Goal: Information Seeking & Learning: Learn about a topic

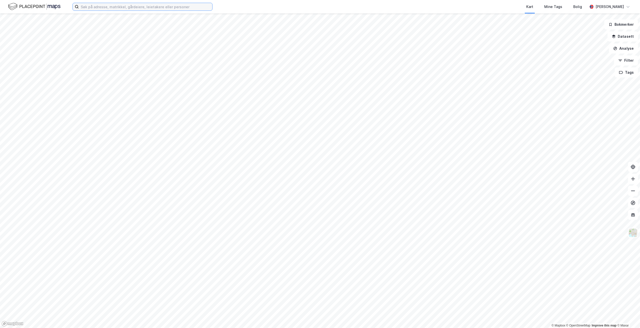
click at [153, 8] on input at bounding box center [146, 7] width 134 height 8
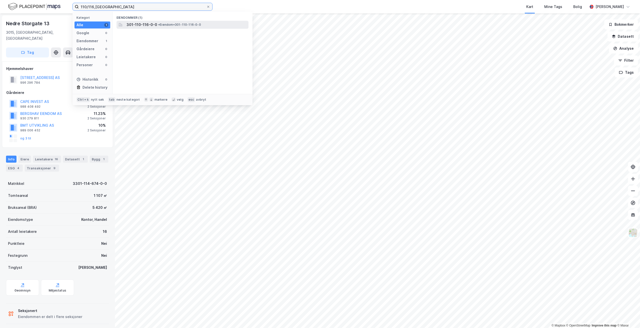
type input "110/116,[GEOGRAPHIC_DATA]"
click at [160, 25] on span "• Eiendom • 301-110-116-0-0" at bounding box center [179, 25] width 43 height 4
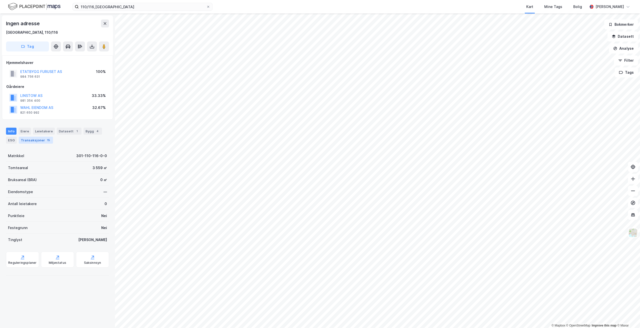
click at [29, 140] on div "Transaksjoner 15" at bounding box center [36, 140] width 34 height 7
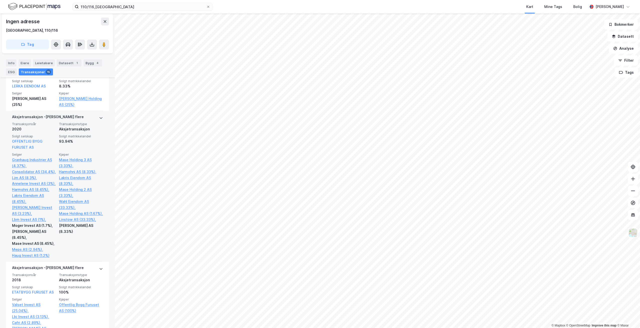
scroll to position [300, 0]
